Goal: Task Accomplishment & Management: Complete application form

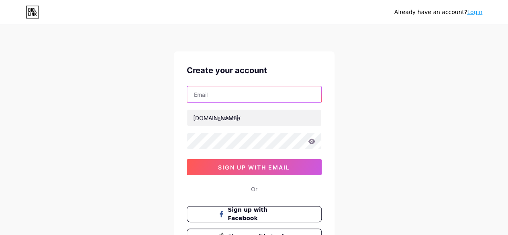
click at [219, 95] on input "text" at bounding box center [254, 94] width 134 height 16
type input "[EMAIL_ADDRESS][DOMAIN_NAME]"
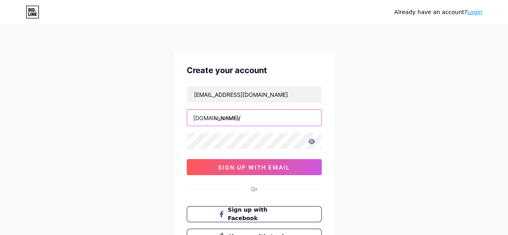
click at [229, 119] on input "text" at bounding box center [254, 118] width 134 height 16
type input "mugabekazi"
click at [312, 139] on icon at bounding box center [311, 140] width 7 height 5
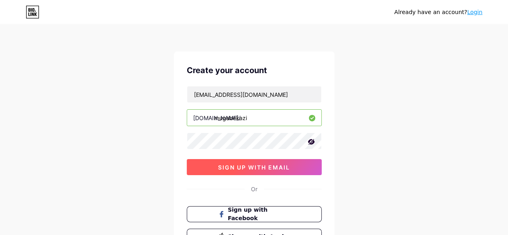
click at [240, 165] on span "sign up with email" at bounding box center [254, 167] width 72 height 7
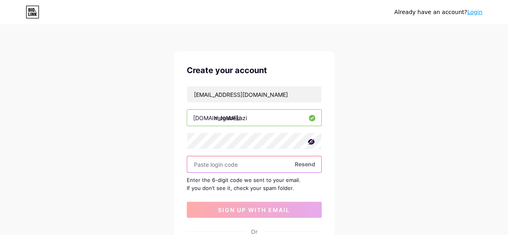
click at [237, 163] on input "text" at bounding box center [254, 164] width 134 height 16
paste input "436927"
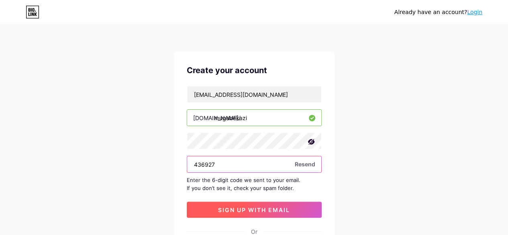
type input "436927"
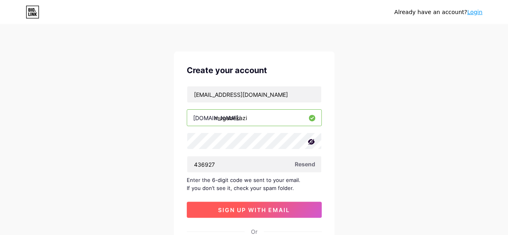
click at [245, 207] on span "sign up with email" at bounding box center [254, 209] width 72 height 7
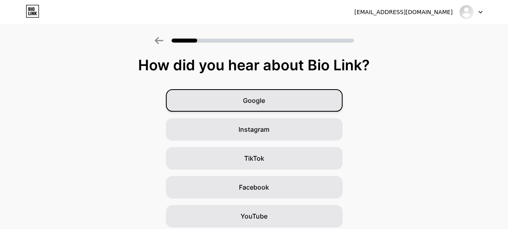
click at [263, 102] on span "Google" at bounding box center [254, 100] width 22 height 10
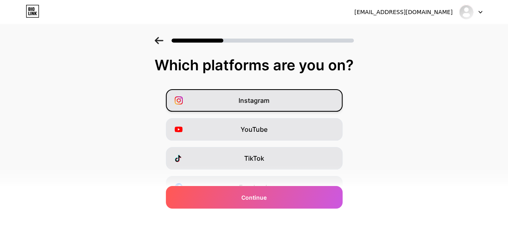
click at [299, 97] on div "Instagram" at bounding box center [254, 100] width 177 height 22
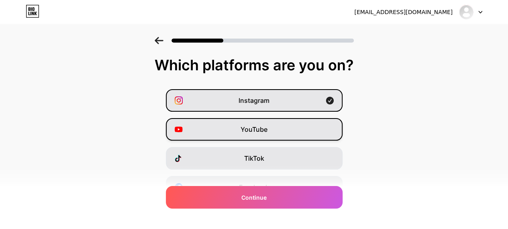
click at [285, 138] on div "YouTube" at bounding box center [254, 129] width 177 height 22
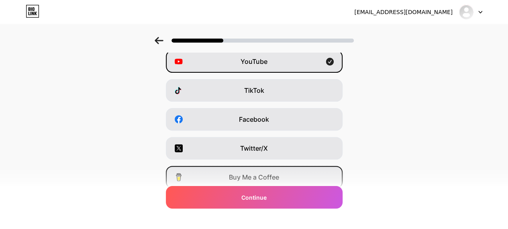
scroll to position [80, 0]
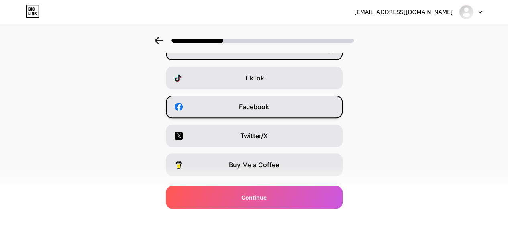
click at [286, 105] on div "Facebook" at bounding box center [254, 106] width 177 height 22
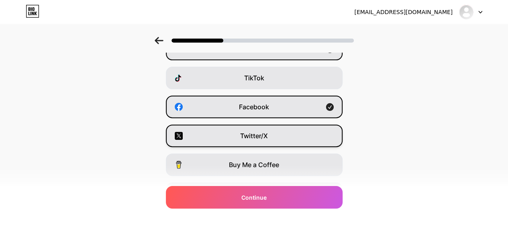
click at [278, 130] on div "Twitter/X" at bounding box center [254, 135] width 177 height 22
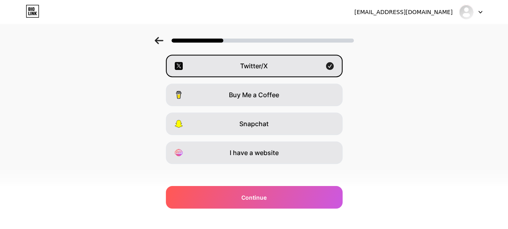
scroll to position [157, 0]
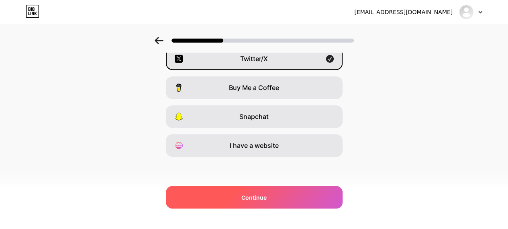
click at [266, 197] on span "Continue" at bounding box center [253, 197] width 25 height 8
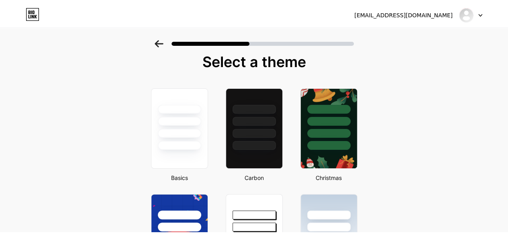
scroll to position [0, 0]
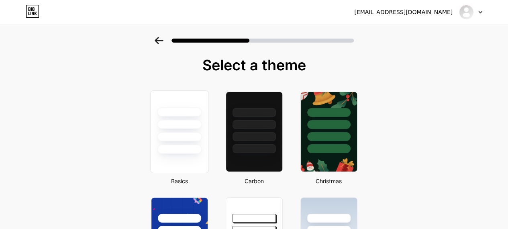
click at [200, 124] on div at bounding box center [179, 124] width 45 height 9
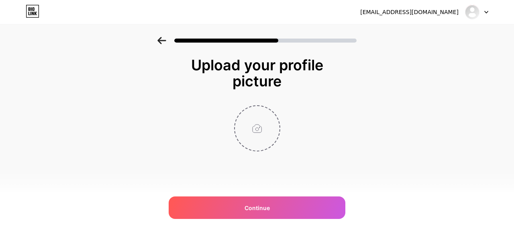
click at [254, 128] on input "file" at bounding box center [257, 128] width 45 height 45
type input "C:\fakepath\[PERSON_NAME] Photo pc.jpg"
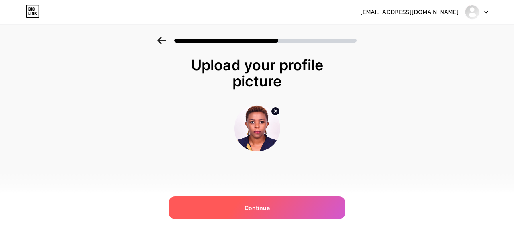
click at [247, 204] on span "Continue" at bounding box center [256, 207] width 25 height 8
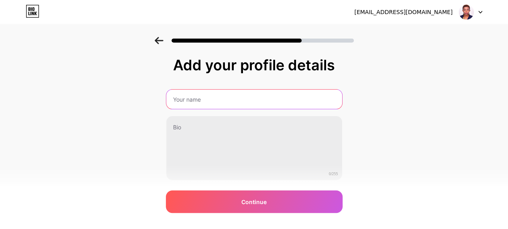
click at [190, 102] on input "text" at bounding box center [254, 98] width 176 height 19
type input "Mugabekazi [PERSON_NAME]"
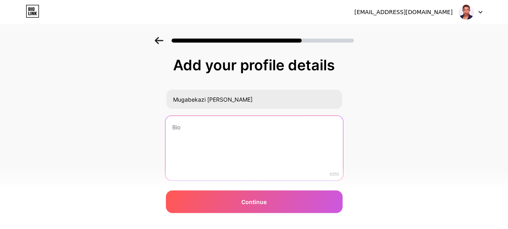
click at [191, 142] on textarea at bounding box center [253, 148] width 177 height 65
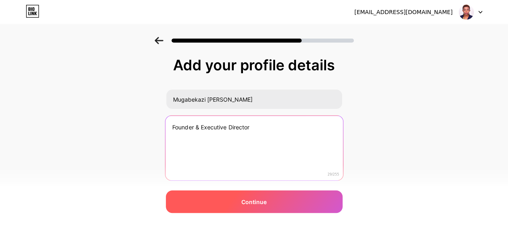
type textarea "Founder & Executive Director"
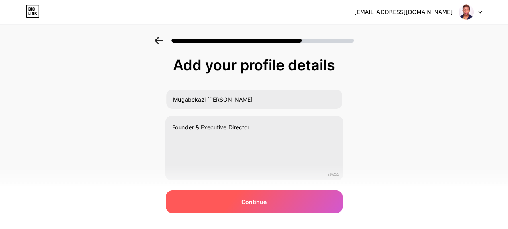
click at [216, 208] on div "Continue" at bounding box center [254, 201] width 177 height 22
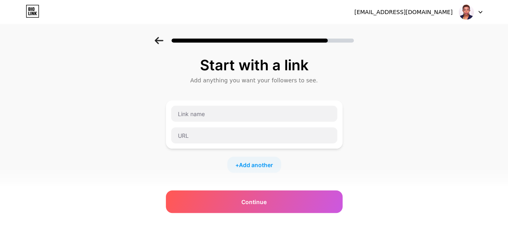
click at [478, 11] on icon at bounding box center [479, 12] width 3 height 2
click at [402, 35] on li "Logout" at bounding box center [432, 33] width 100 height 22
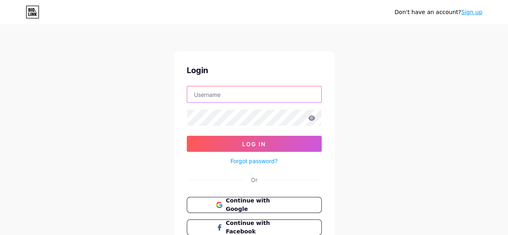
type input "[EMAIL_ADDRESS][DOMAIN_NAME]"
